Goal: Task Accomplishment & Management: Manage account settings

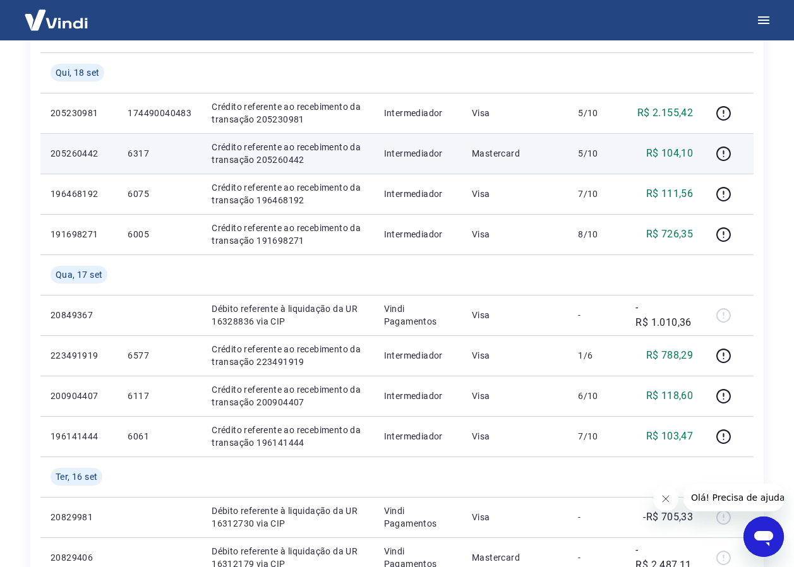
scroll to position [253, 0]
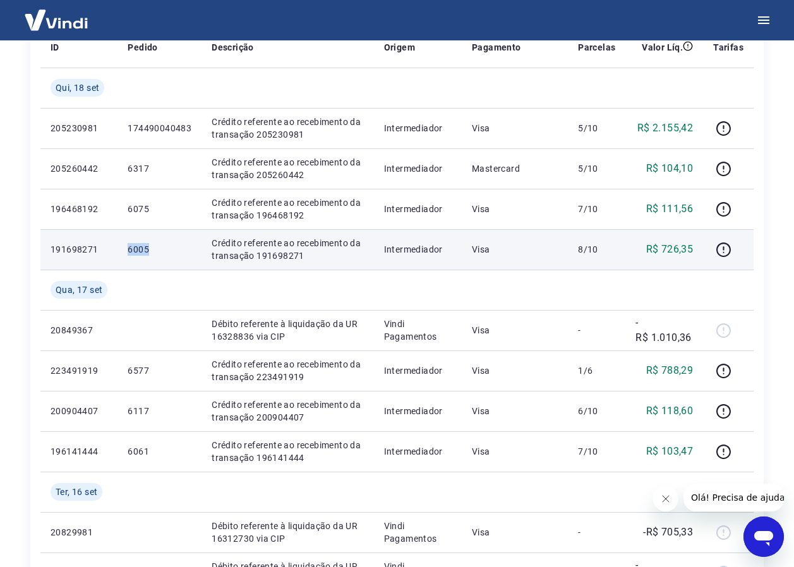
drag, startPoint x: 119, startPoint y: 247, endPoint x: 149, endPoint y: 248, distance: 29.7
click at [149, 248] on td "6005" at bounding box center [160, 249] width 84 height 40
drag, startPoint x: 149, startPoint y: 248, endPoint x: 141, endPoint y: 250, distance: 8.3
copy p "6005"
click at [159, 250] on p "6005" at bounding box center [160, 249] width 64 height 13
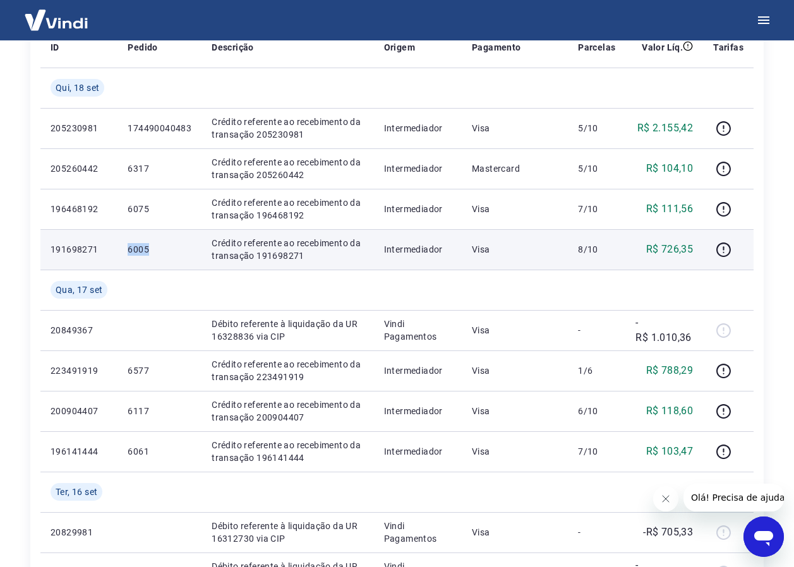
drag, startPoint x: 122, startPoint y: 250, endPoint x: 160, endPoint y: 251, distance: 38.6
click at [160, 251] on td "6005" at bounding box center [160, 249] width 84 height 40
drag, startPoint x: 160, startPoint y: 251, endPoint x: 134, endPoint y: 250, distance: 26.5
copy p "6005"
click at [160, 258] on td "6005" at bounding box center [160, 249] width 84 height 40
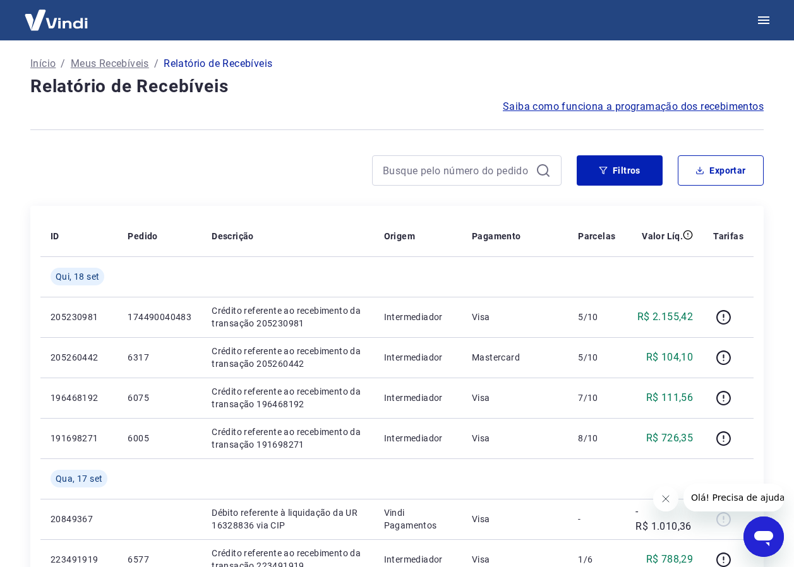
scroll to position [63, 0]
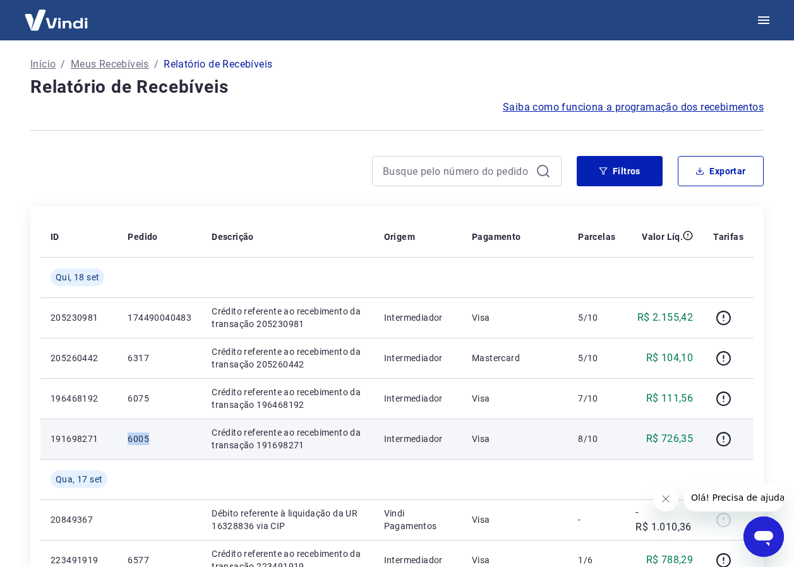
drag, startPoint x: 123, startPoint y: 436, endPoint x: 154, endPoint y: 438, distance: 30.4
click at [154, 438] on td "6005" at bounding box center [160, 439] width 84 height 40
drag, startPoint x: 154, startPoint y: 438, endPoint x: 146, endPoint y: 438, distance: 7.6
copy p "6005"
click at [721, 437] on icon "button" at bounding box center [724, 440] width 16 height 16
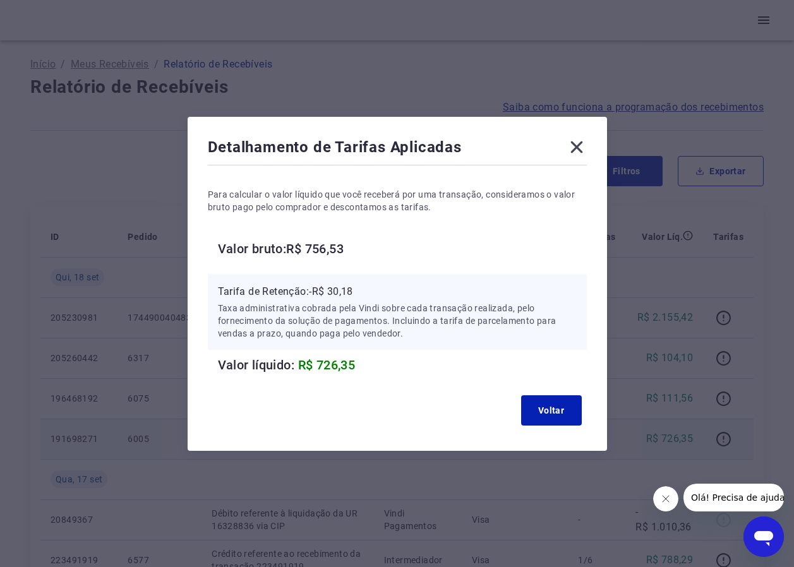
click at [585, 145] on icon at bounding box center [577, 147] width 20 height 20
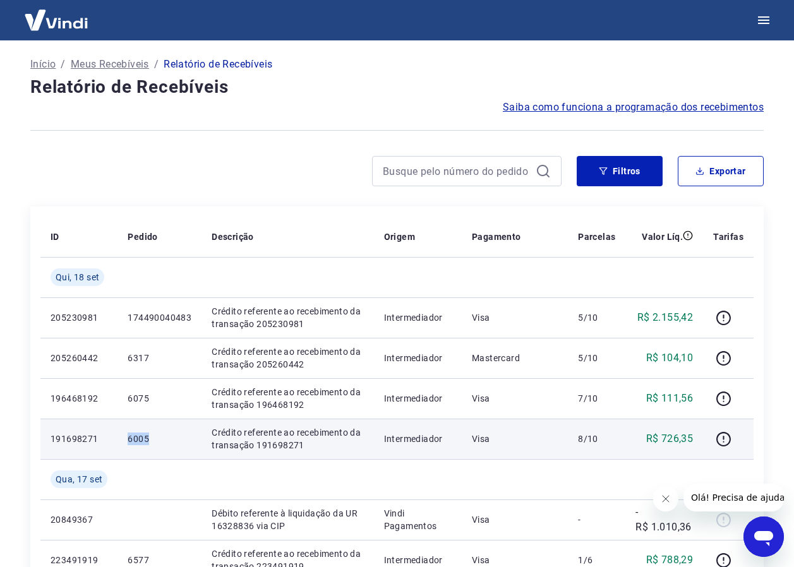
drag, startPoint x: 121, startPoint y: 442, endPoint x: 182, endPoint y: 438, distance: 60.8
click at [182, 438] on td "6005" at bounding box center [160, 439] width 84 height 40
click at [182, 438] on p "6005" at bounding box center [160, 439] width 64 height 13
click at [722, 442] on icon "button" at bounding box center [724, 440] width 16 height 16
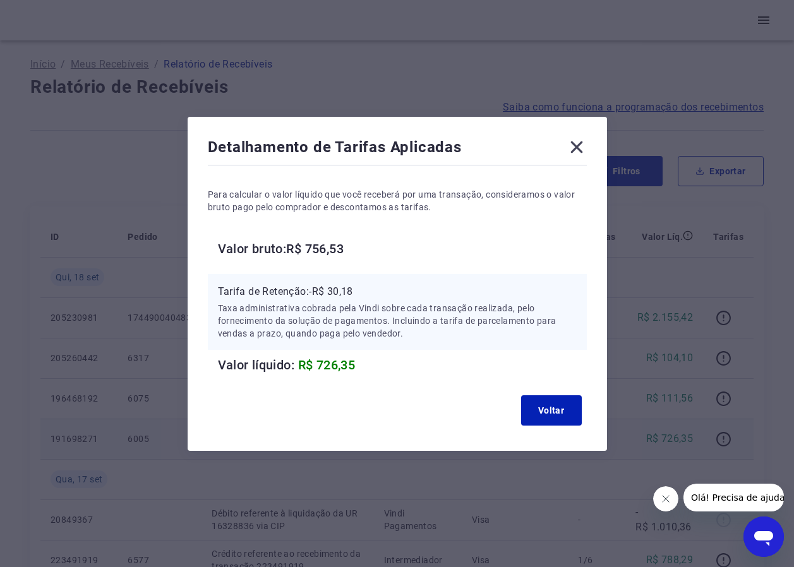
click at [583, 144] on icon at bounding box center [577, 147] width 20 height 20
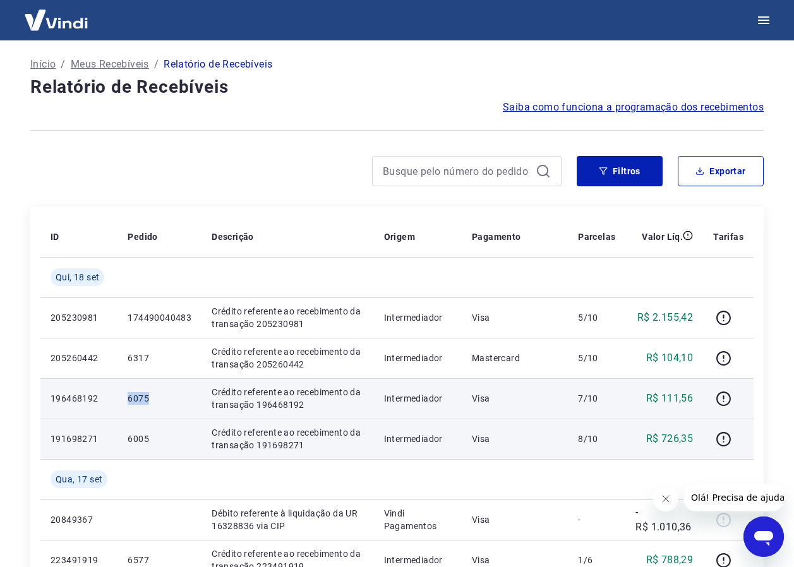
drag, startPoint x: 124, startPoint y: 402, endPoint x: 179, endPoint y: 394, distance: 55.5
click at [179, 394] on td "6075" at bounding box center [160, 398] width 84 height 40
drag, startPoint x: 179, startPoint y: 394, endPoint x: 135, endPoint y: 399, distance: 44.4
copy p "6075"
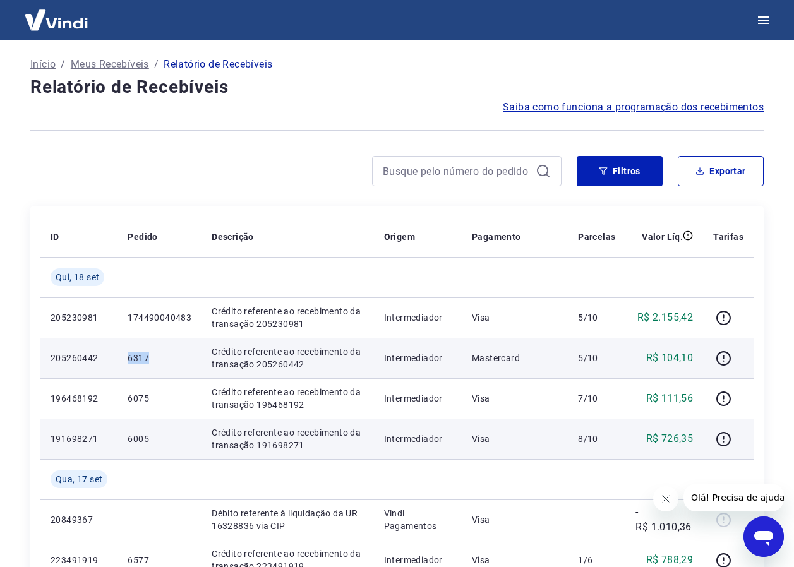
drag, startPoint x: 129, startPoint y: 358, endPoint x: 169, endPoint y: 360, distance: 39.8
click at [169, 360] on p "6317" at bounding box center [160, 358] width 64 height 13
drag, startPoint x: 169, startPoint y: 360, endPoint x: 133, endPoint y: 356, distance: 35.6
copy p "6317"
drag, startPoint x: 133, startPoint y: 356, endPoint x: 171, endPoint y: 370, distance: 40.2
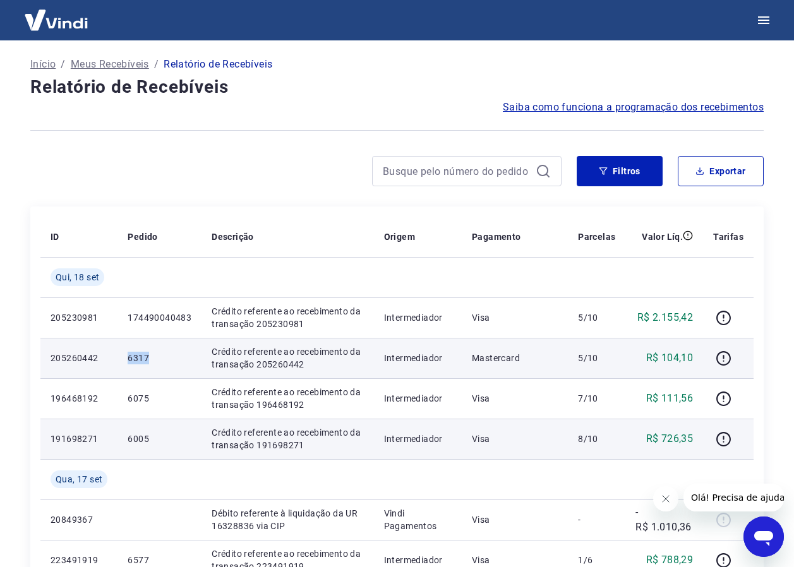
click at [169, 368] on td "6317" at bounding box center [160, 358] width 84 height 40
drag, startPoint x: 128, startPoint y: 352, endPoint x: 156, endPoint y: 355, distance: 28.6
click at [156, 355] on td "6317" at bounding box center [160, 358] width 84 height 40
drag, startPoint x: 156, startPoint y: 355, endPoint x: 135, endPoint y: 352, distance: 21.1
copy p "6317"
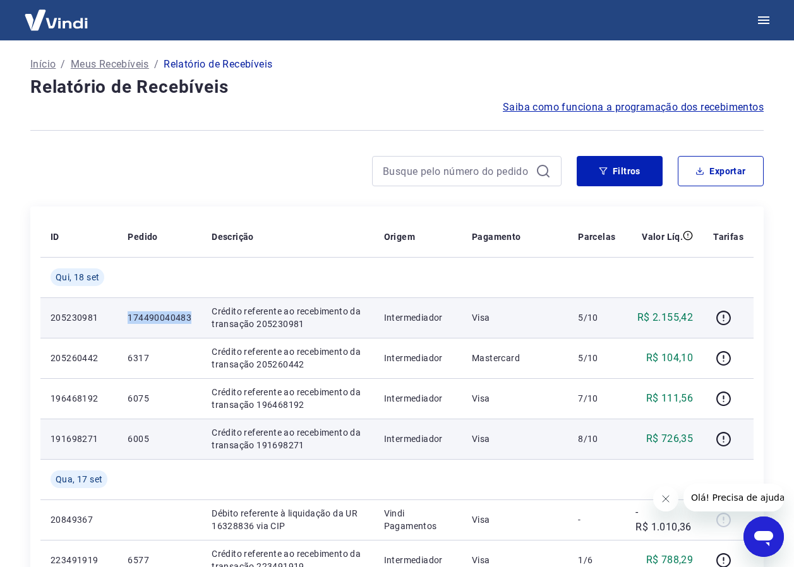
drag, startPoint x: 121, startPoint y: 318, endPoint x: 194, endPoint y: 322, distance: 72.8
click at [194, 322] on td "174490040483" at bounding box center [160, 318] width 84 height 40
drag, startPoint x: 194, startPoint y: 322, endPoint x: 173, endPoint y: 321, distance: 20.9
copy p "174490040483"
click at [156, 328] on td "174490040483" at bounding box center [160, 318] width 84 height 40
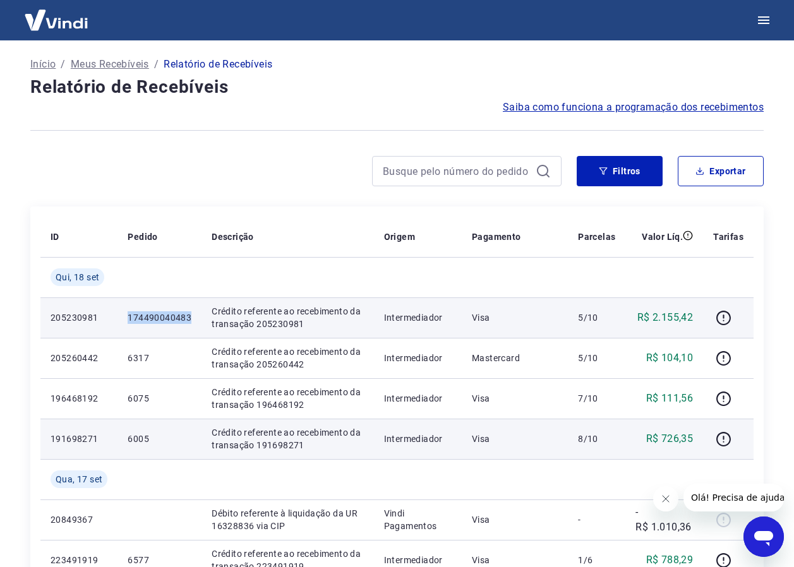
drag, startPoint x: 128, startPoint y: 317, endPoint x: 193, endPoint y: 318, distance: 65.1
click at [193, 318] on td "174490040483" at bounding box center [160, 318] width 84 height 40
drag, startPoint x: 193, startPoint y: 318, endPoint x: 162, endPoint y: 315, distance: 31.1
copy p "174490040483"
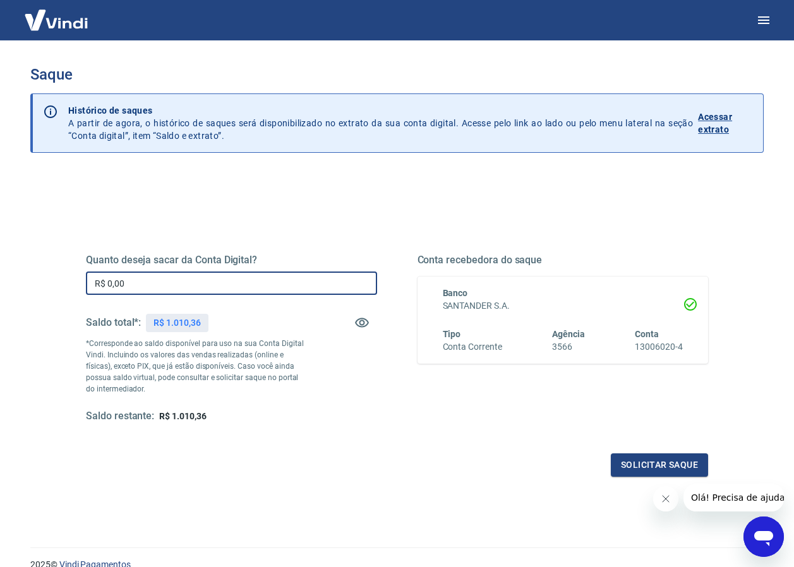
click at [202, 284] on input "R$ 0,00" at bounding box center [231, 283] width 291 height 23
type input "R$ 1.010,36"
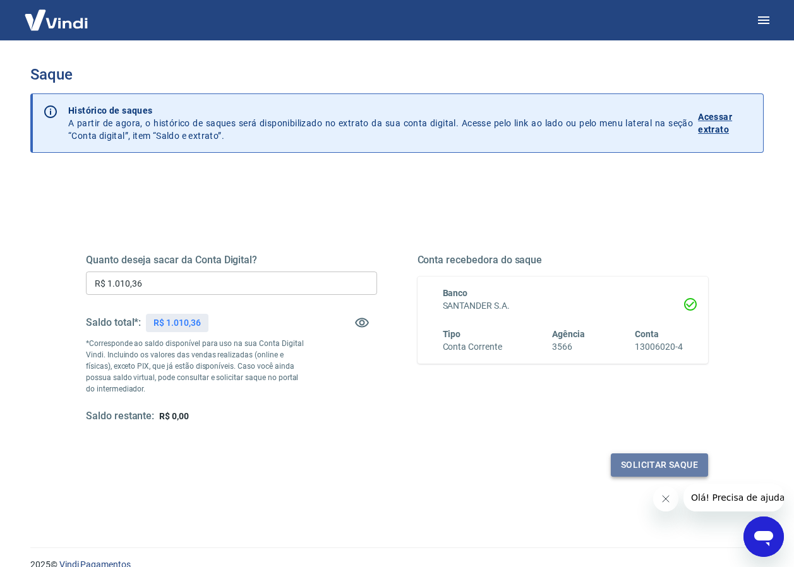
click at [627, 462] on button "Solicitar saque" at bounding box center [659, 465] width 97 height 23
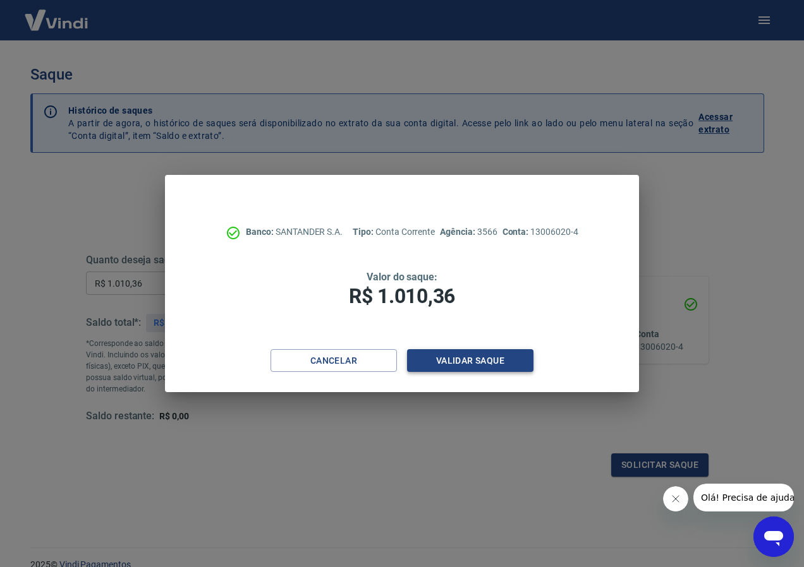
click at [477, 359] on button "Validar saque" at bounding box center [470, 360] width 126 height 23
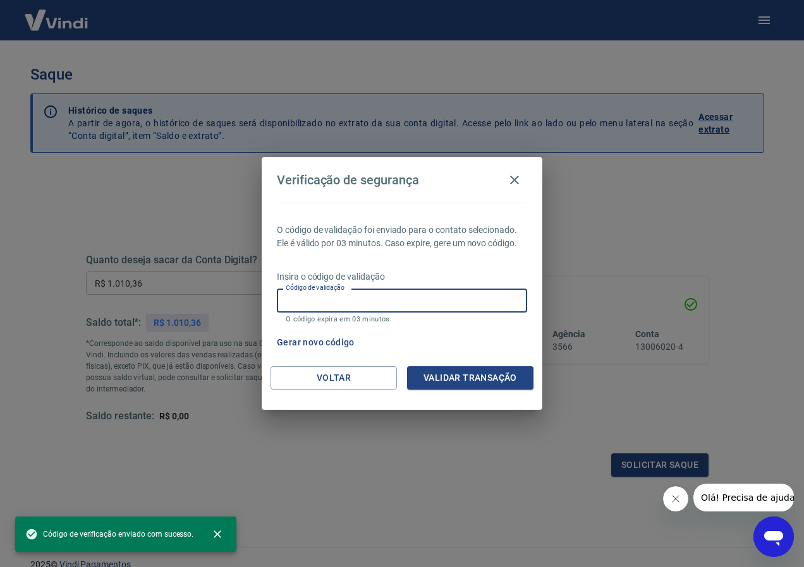
click at [404, 292] on input "Código de validação" at bounding box center [402, 300] width 250 height 23
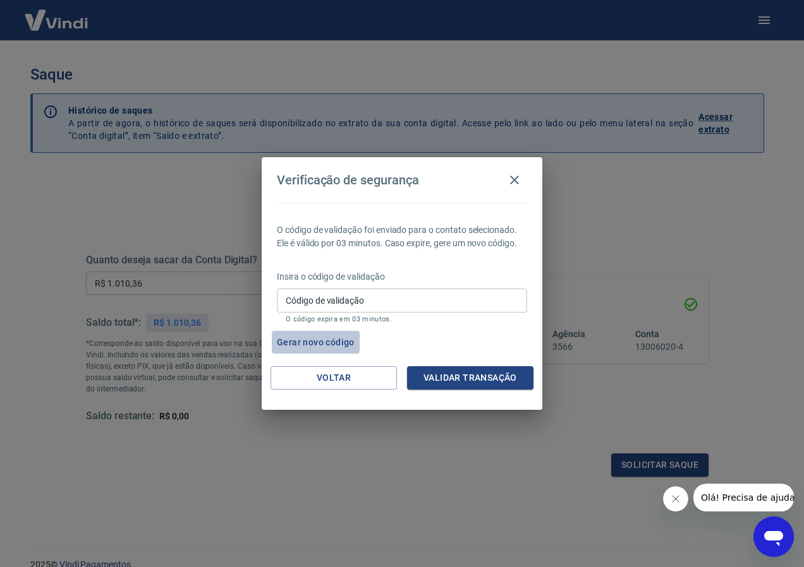
click at [324, 339] on button "Gerar novo código" at bounding box center [316, 342] width 88 height 23
click at [316, 306] on input "Código de validação" at bounding box center [402, 300] width 250 height 23
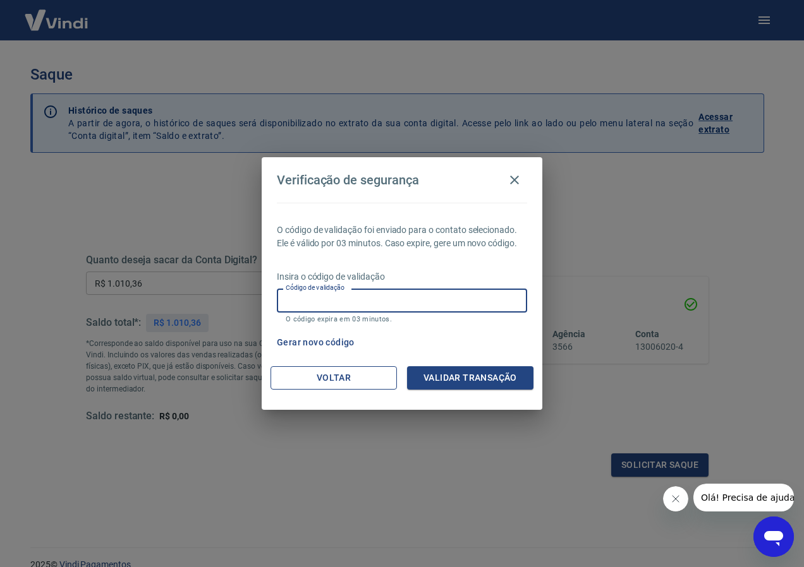
click at [331, 374] on button "Voltar" at bounding box center [333, 377] width 126 height 23
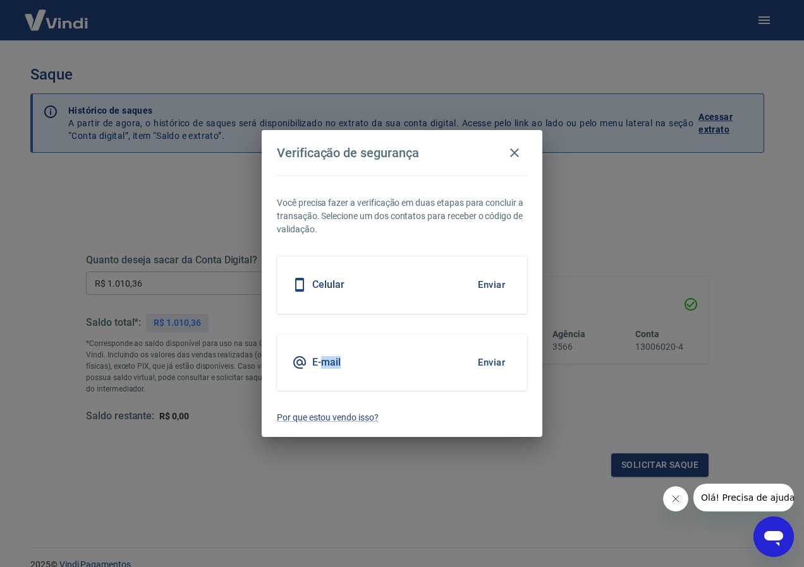
drag, startPoint x: 331, startPoint y: 374, endPoint x: 404, endPoint y: 377, distance: 72.7
click at [325, 363] on h5 "E-mail" at bounding box center [326, 362] width 28 height 13
click at [490, 361] on button "Enviar" at bounding box center [491, 362] width 41 height 27
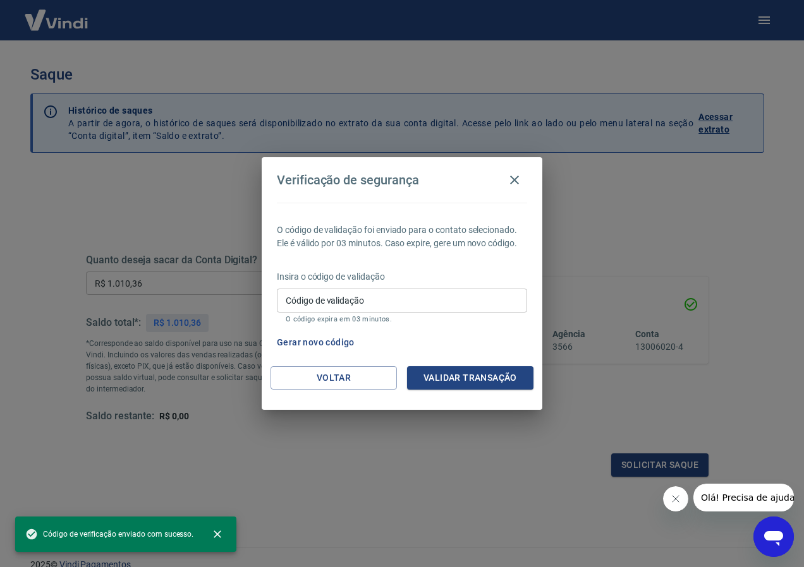
click at [310, 305] on input "Código de validação" at bounding box center [402, 300] width 250 height 23
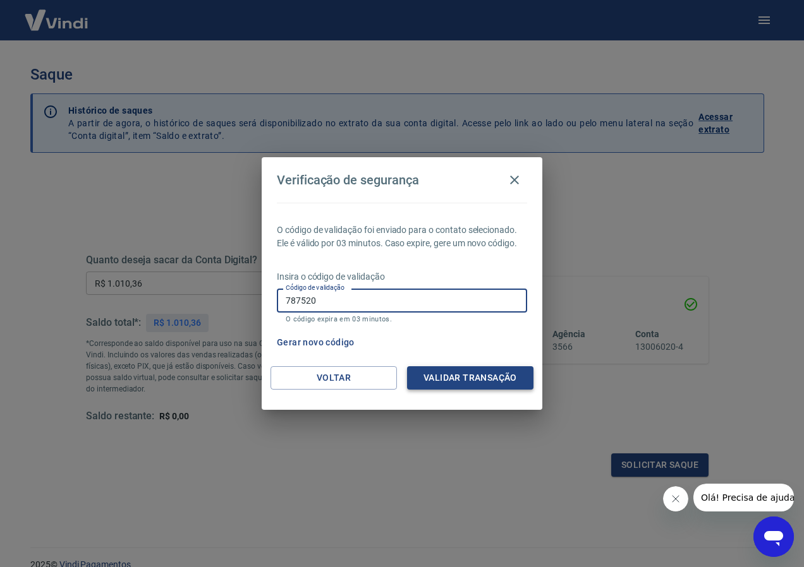
type input "787520"
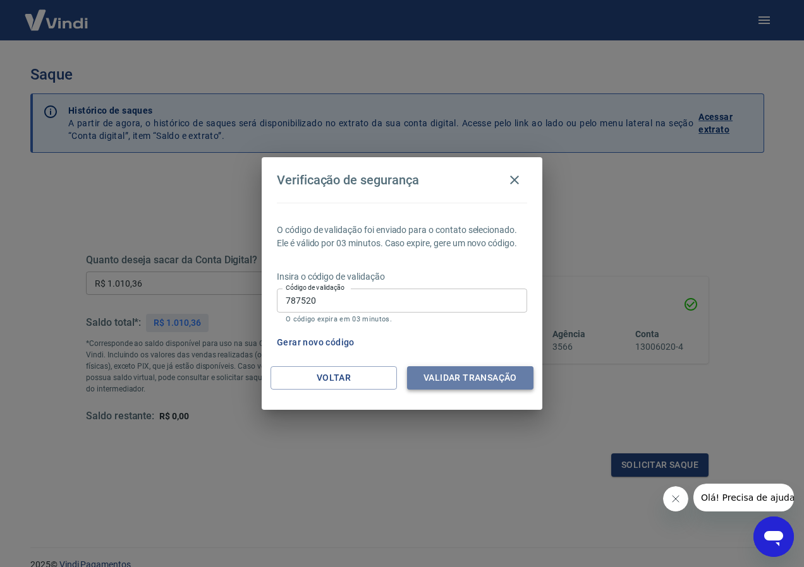
click at [437, 384] on button "Validar transação" at bounding box center [470, 377] width 126 height 23
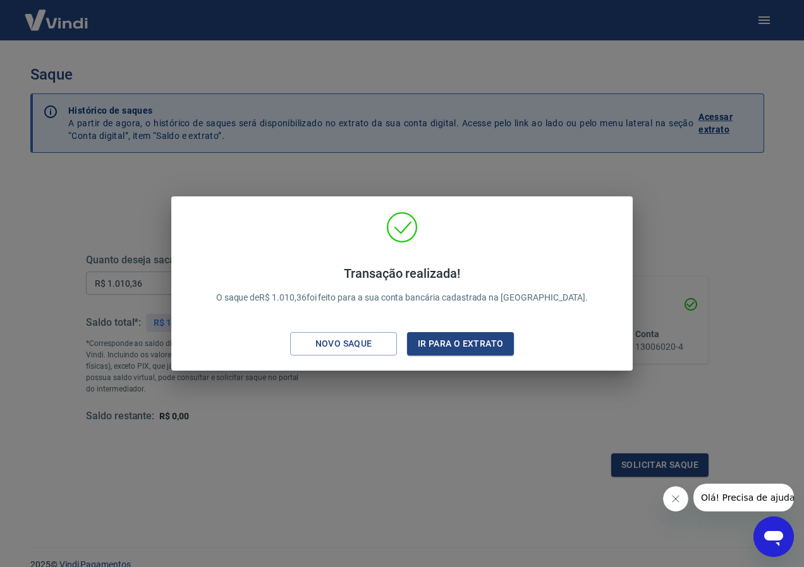
click at [442, 330] on div "Transação realizada! O saque de R$ 1.010,36 foi feito para a sua conta bancária…" at bounding box center [401, 286] width 441 height 149
click at [459, 340] on button "Ir para o extrato" at bounding box center [460, 343] width 107 height 23
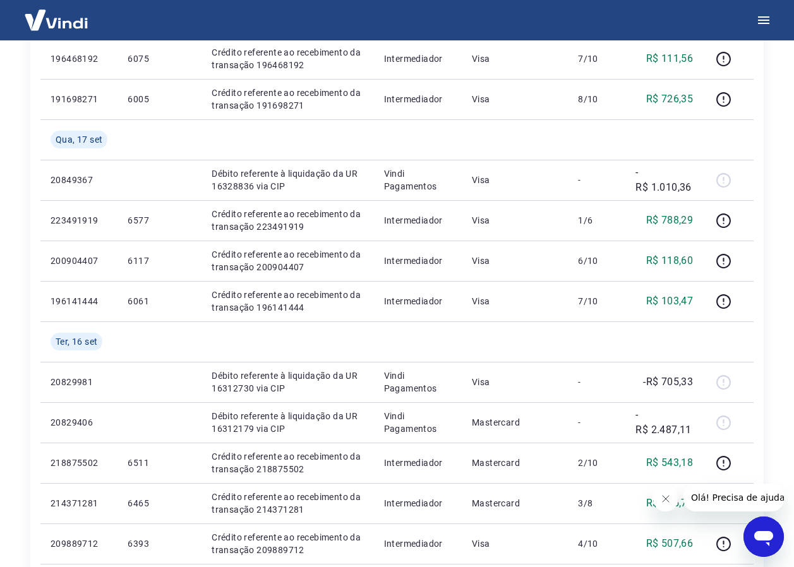
scroll to position [505, 0]
